Goal: Task Accomplishment & Management: Manage account settings

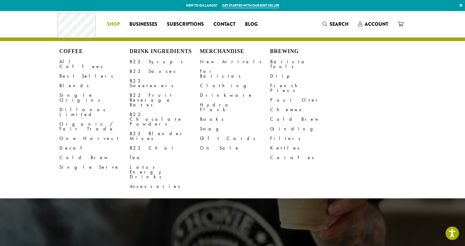
click at [115, 25] on span "Shop" at bounding box center [113, 24] width 13 height 7
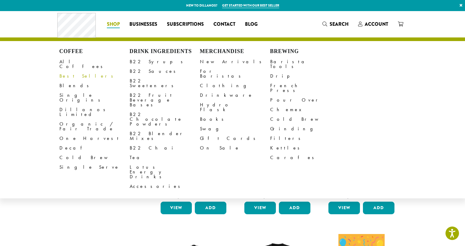
click at [70, 71] on link "Best Sellers" at bounding box center [94, 76] width 70 height 10
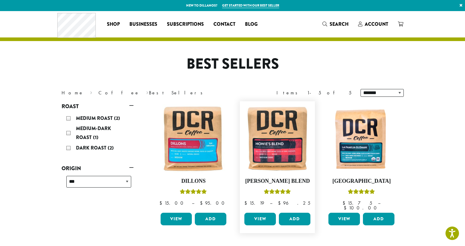
click at [266, 214] on link "View" at bounding box center [259, 219] width 31 height 13
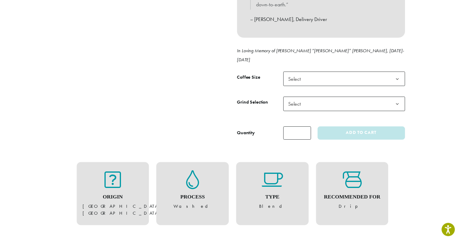
scroll to position [240, 0]
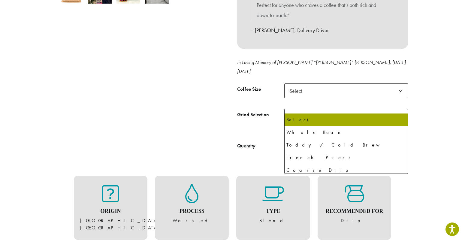
click at [310, 109] on span "Select" at bounding box center [346, 116] width 124 height 15
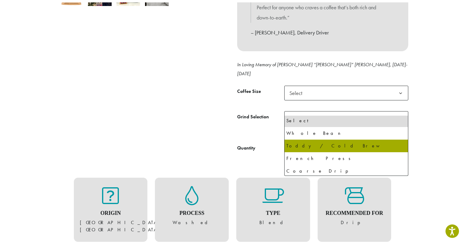
scroll to position [0, 0]
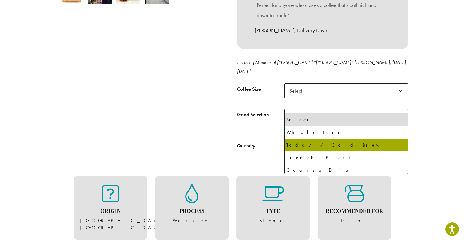
click at [408, 134] on span "Select Whole Bean Toddy / Cold Brew French Press Coarse Drip Drip, Pour Over & …" at bounding box center [346, 143] width 124 height 60
drag, startPoint x: 408, startPoint y: 133, endPoint x: 408, endPoint y: 128, distance: 5.1
click at [408, 128] on span "Select Whole Bean Toddy / Cold Brew French Press Coarse Drip Drip, Pour Over & …" at bounding box center [346, 143] width 124 height 60
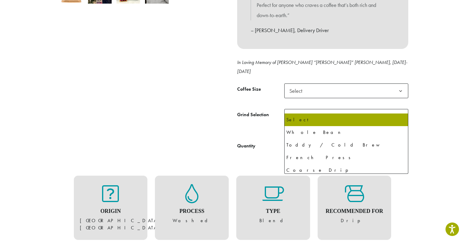
click at [306, 85] on span "Select" at bounding box center [297, 91] width 21 height 12
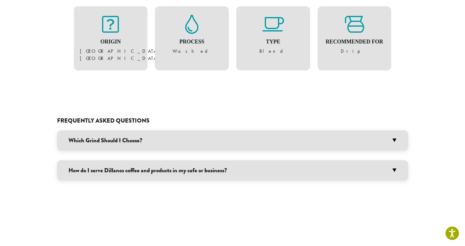
scroll to position [420, 0]
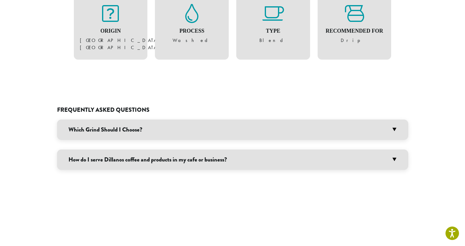
click at [394, 120] on h3 "Which Grind Should I Choose?" at bounding box center [232, 130] width 351 height 20
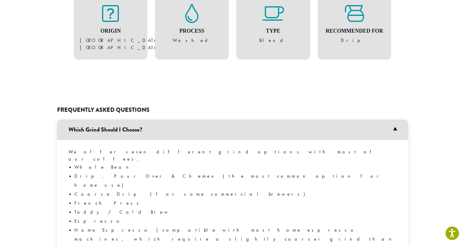
click at [393, 120] on h3 "Which Grind Should I Choose?" at bounding box center [232, 130] width 351 height 20
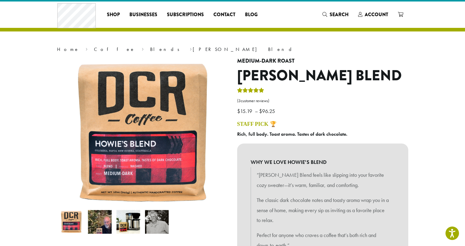
scroll to position [0, 0]
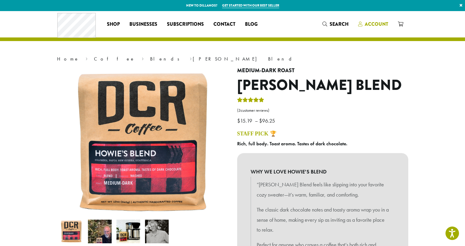
click at [376, 24] on span "Account" at bounding box center [375, 24] width 23 height 7
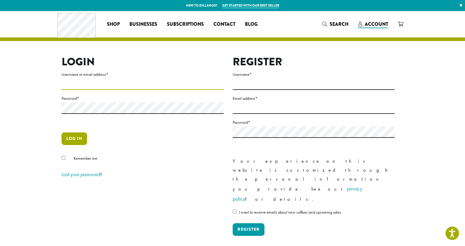
type input "*******"
click at [74, 136] on button "Log in" at bounding box center [73, 139] width 25 height 13
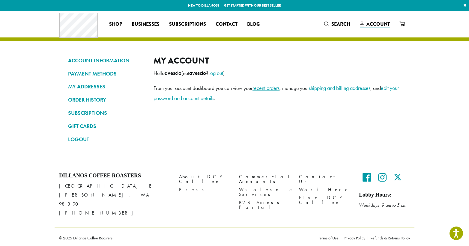
click at [276, 89] on link "recent orders" at bounding box center [266, 88] width 27 height 7
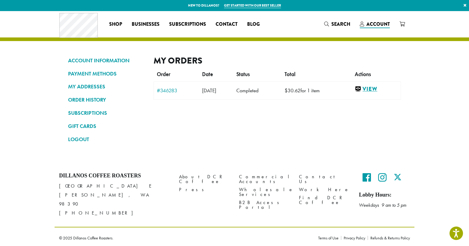
click at [376, 89] on link "View" at bounding box center [376, 88] width 43 height 7
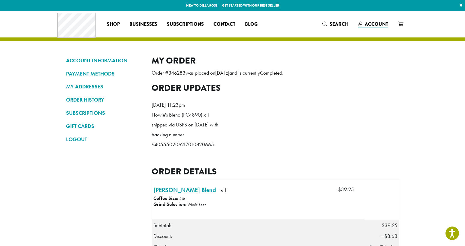
click at [460, 4] on link "×" at bounding box center [460, 5] width 8 height 11
